Goal: Find specific page/section

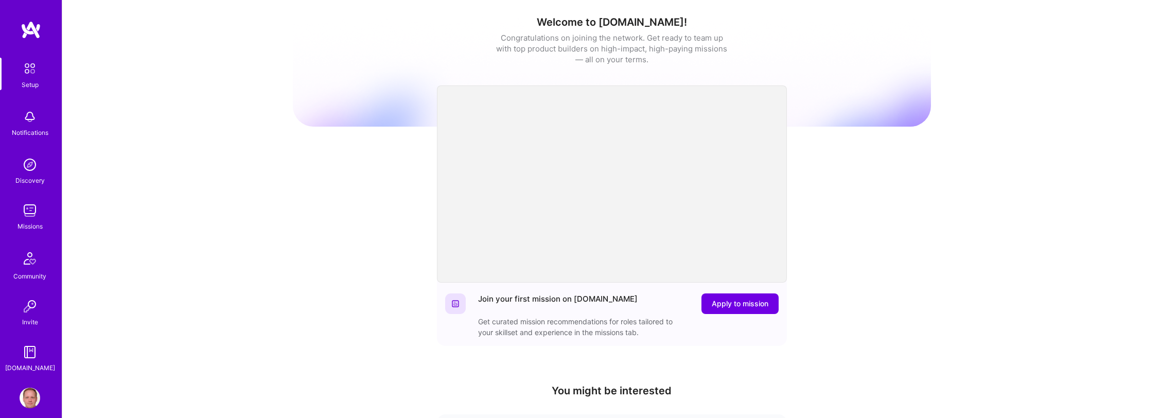
click at [28, 208] on img at bounding box center [30, 210] width 21 height 21
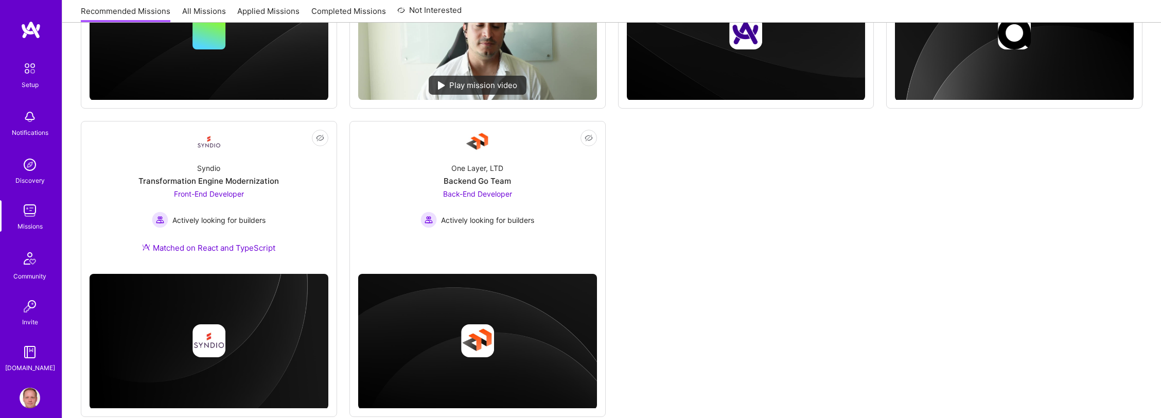
scroll to position [324, 0]
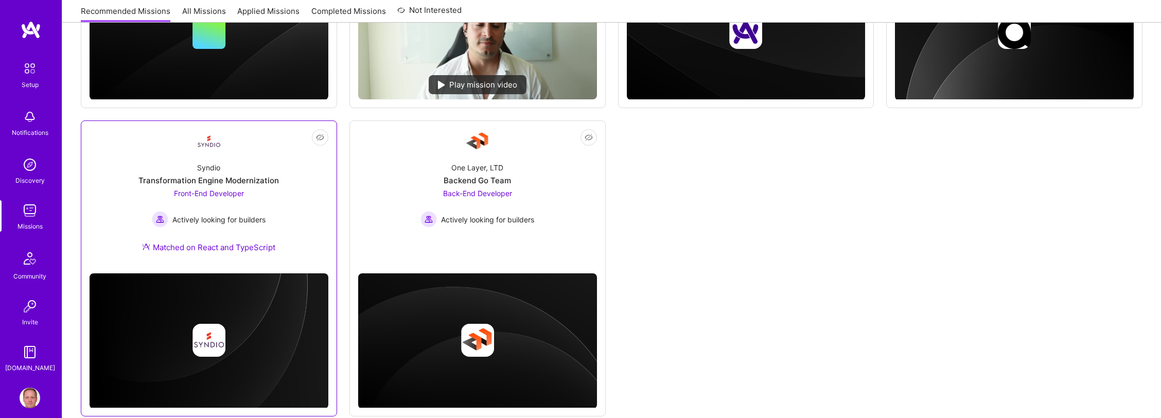
click at [272, 183] on div "Transformation Engine Modernization" at bounding box center [208, 180] width 140 height 11
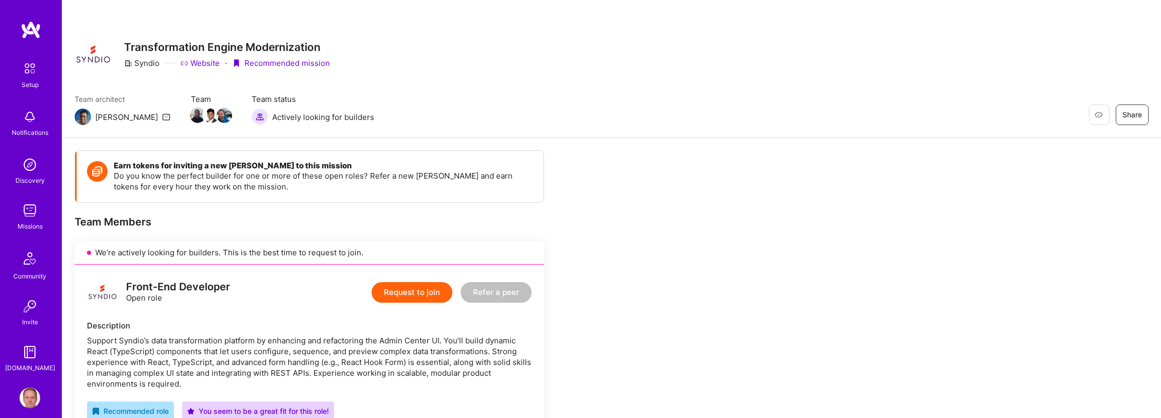
click at [209, 62] on link "Website" at bounding box center [200, 63] width 40 height 11
